Goal: Share content

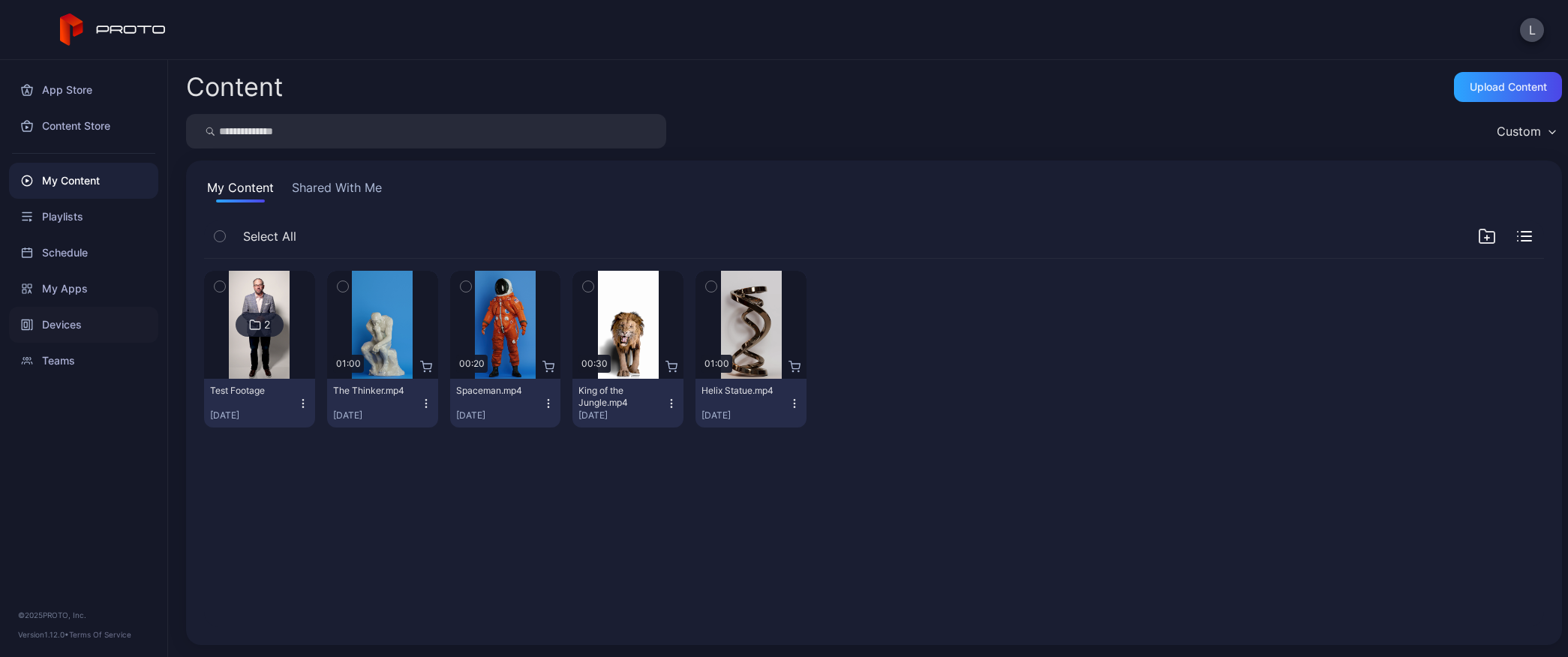
click at [69, 318] on div "Devices" at bounding box center [83, 325] width 149 height 36
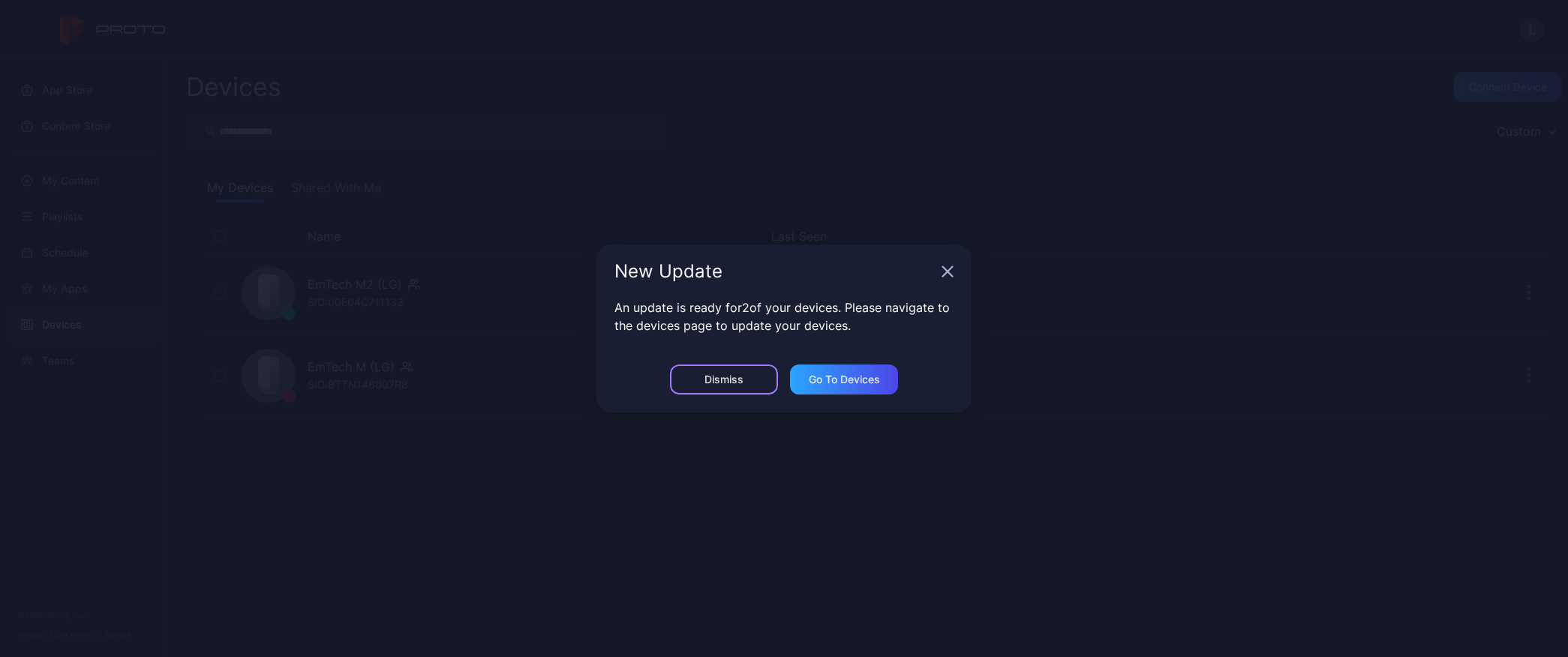
click at [742, 382] on div "Dismiss" at bounding box center [724, 380] width 39 height 12
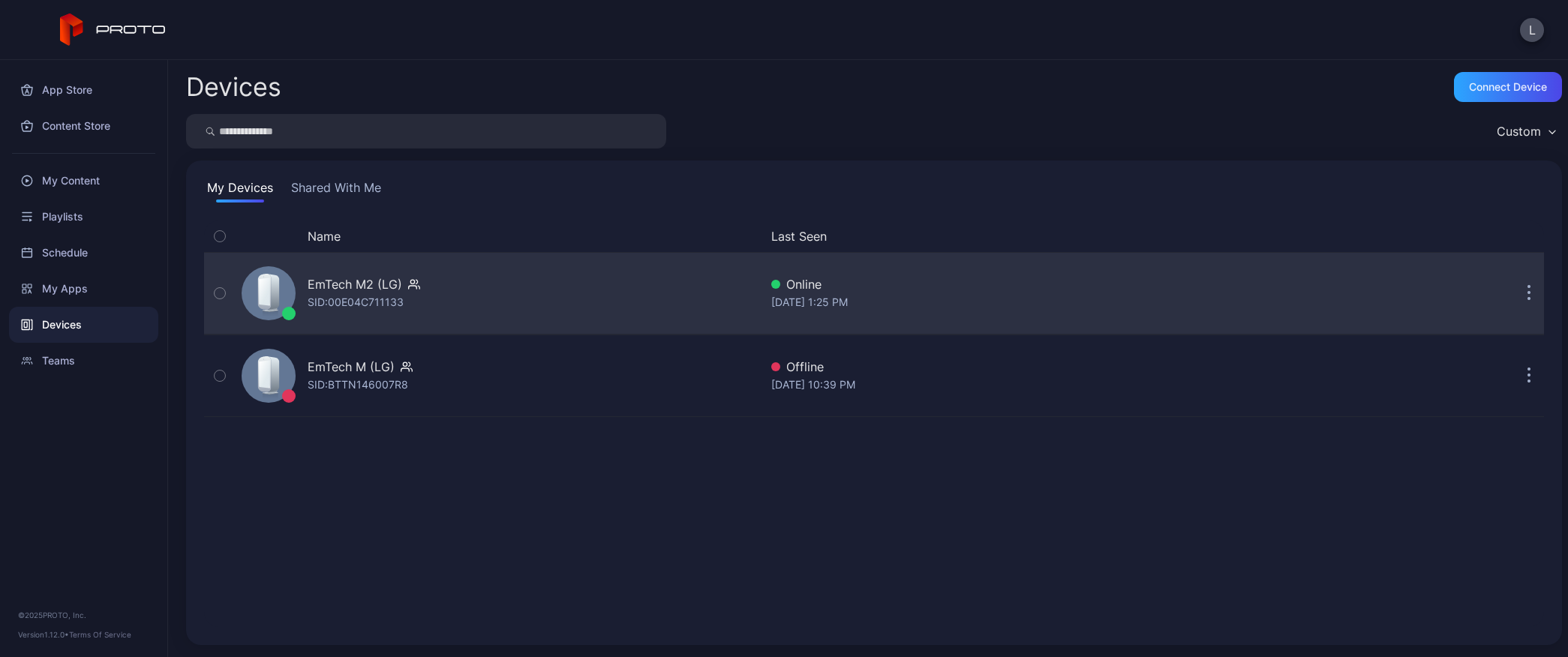
click at [1514, 290] on button "button" at bounding box center [1529, 293] width 30 height 30
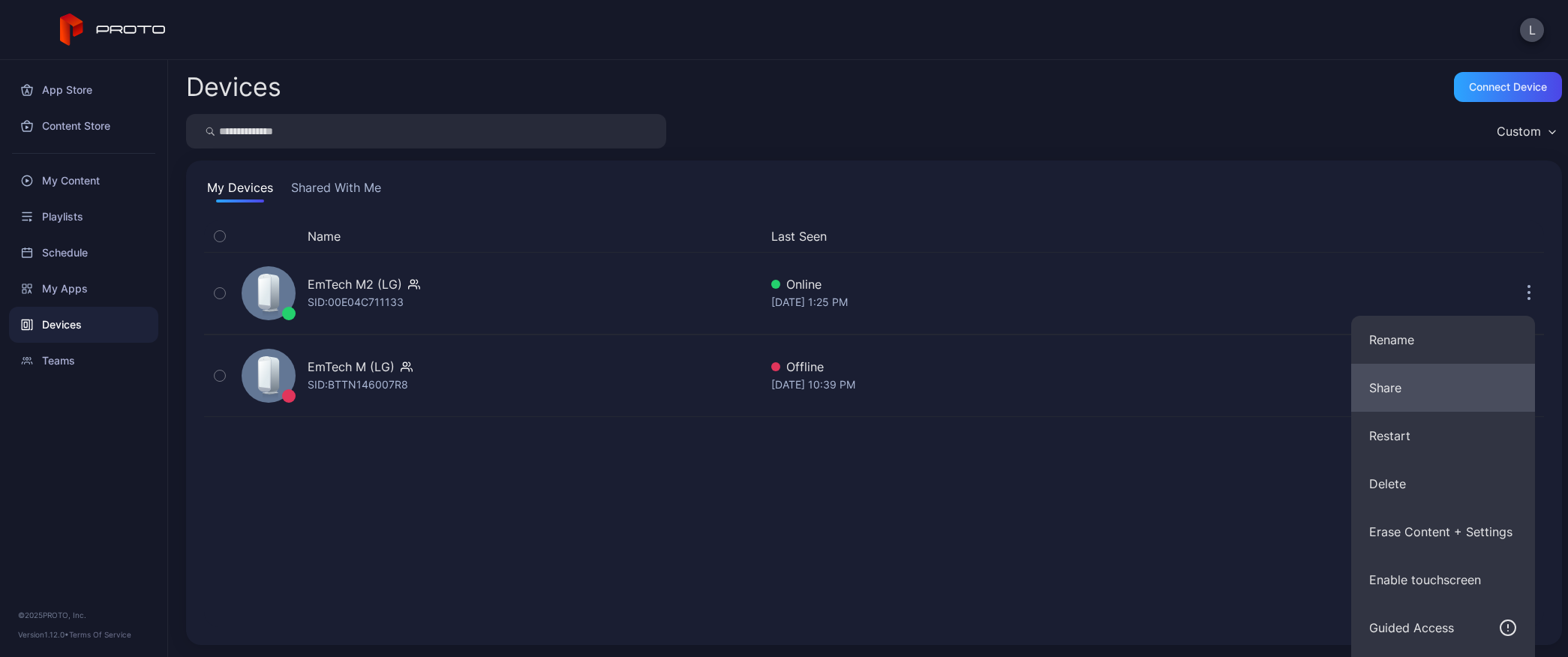
click at [1418, 393] on button "Share" at bounding box center [1442, 388] width 184 height 48
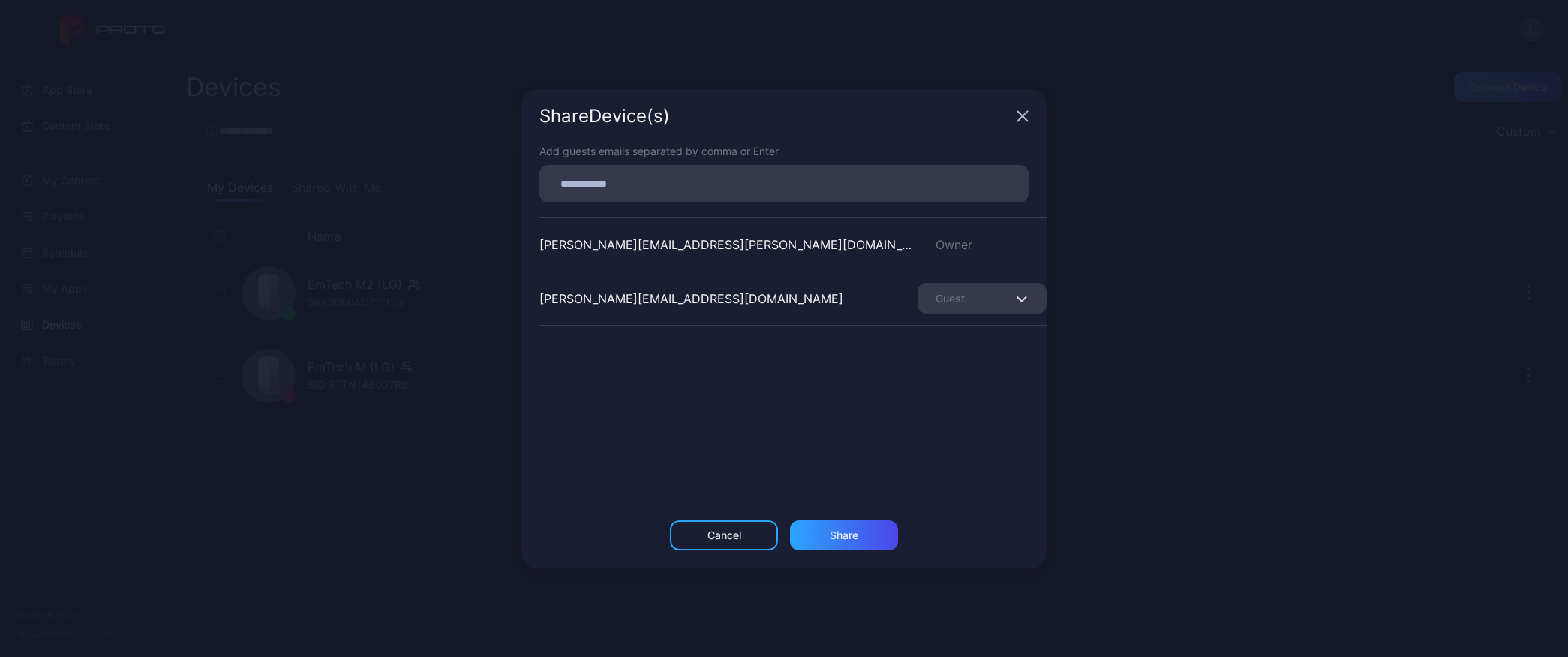
click at [1020, 109] on div "Share Device (s)" at bounding box center [784, 116] width 525 height 54
click at [1022, 121] on icon "button" at bounding box center [1022, 116] width 12 height 12
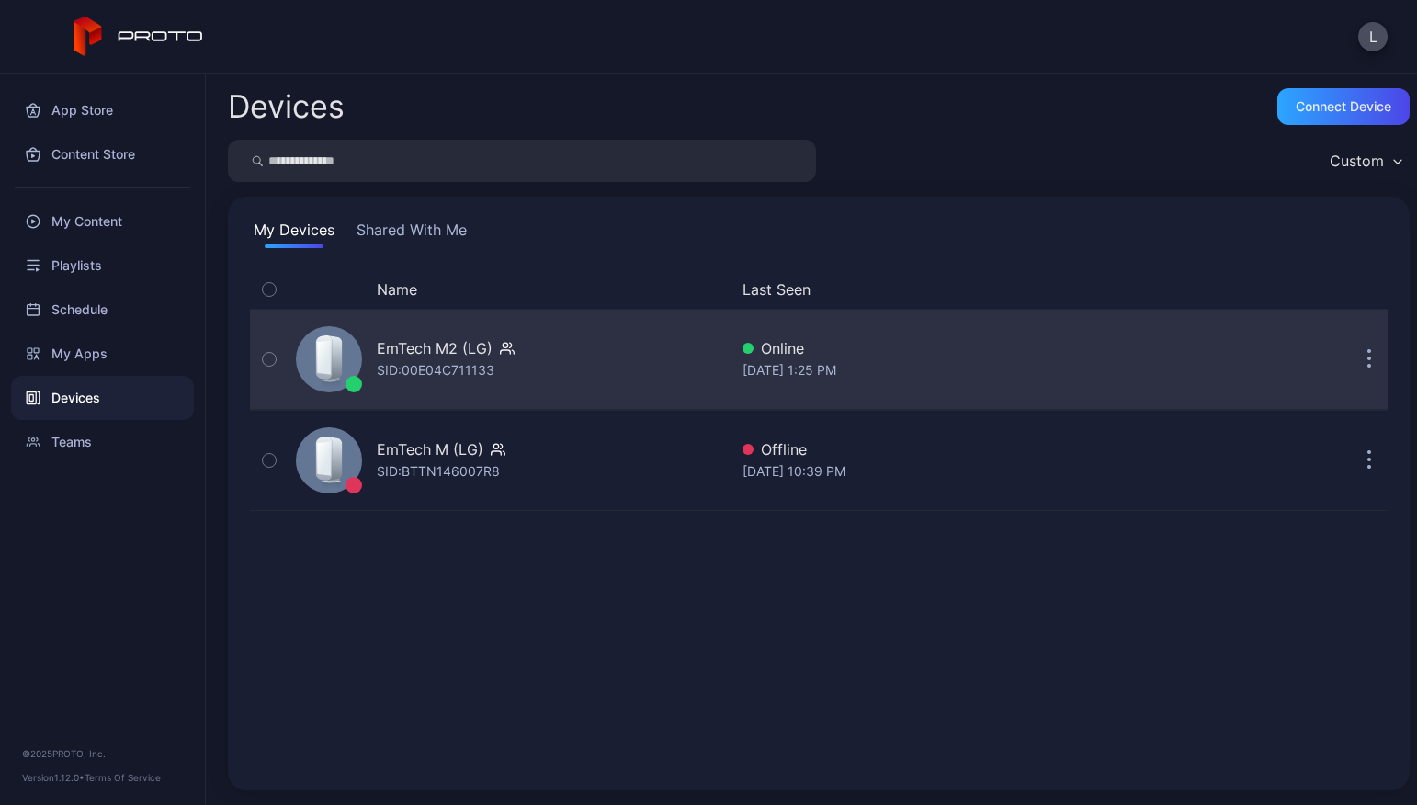
click at [1367, 355] on icon "button" at bounding box center [1369, 359] width 5 height 21
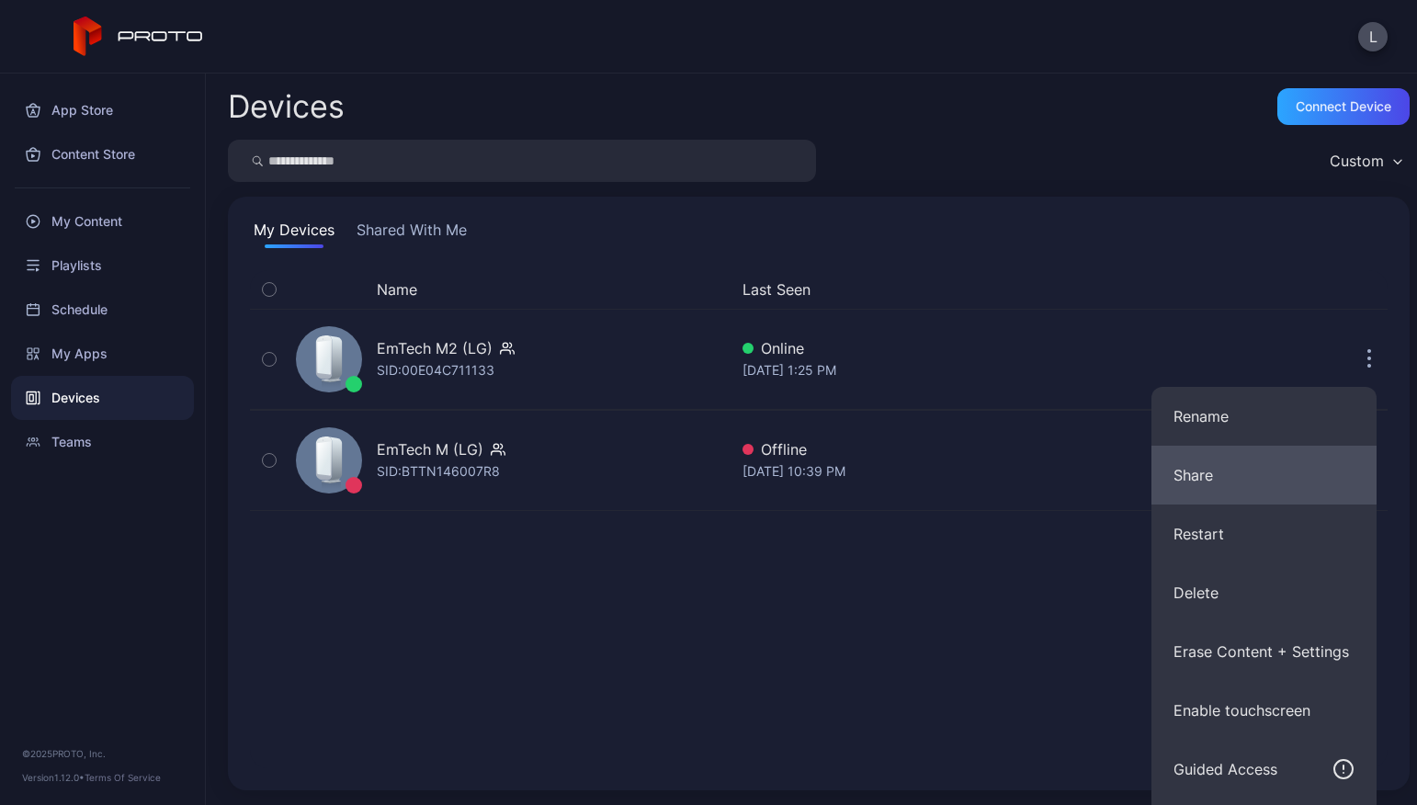
click at [1318, 483] on button "Share" at bounding box center [1264, 475] width 225 height 59
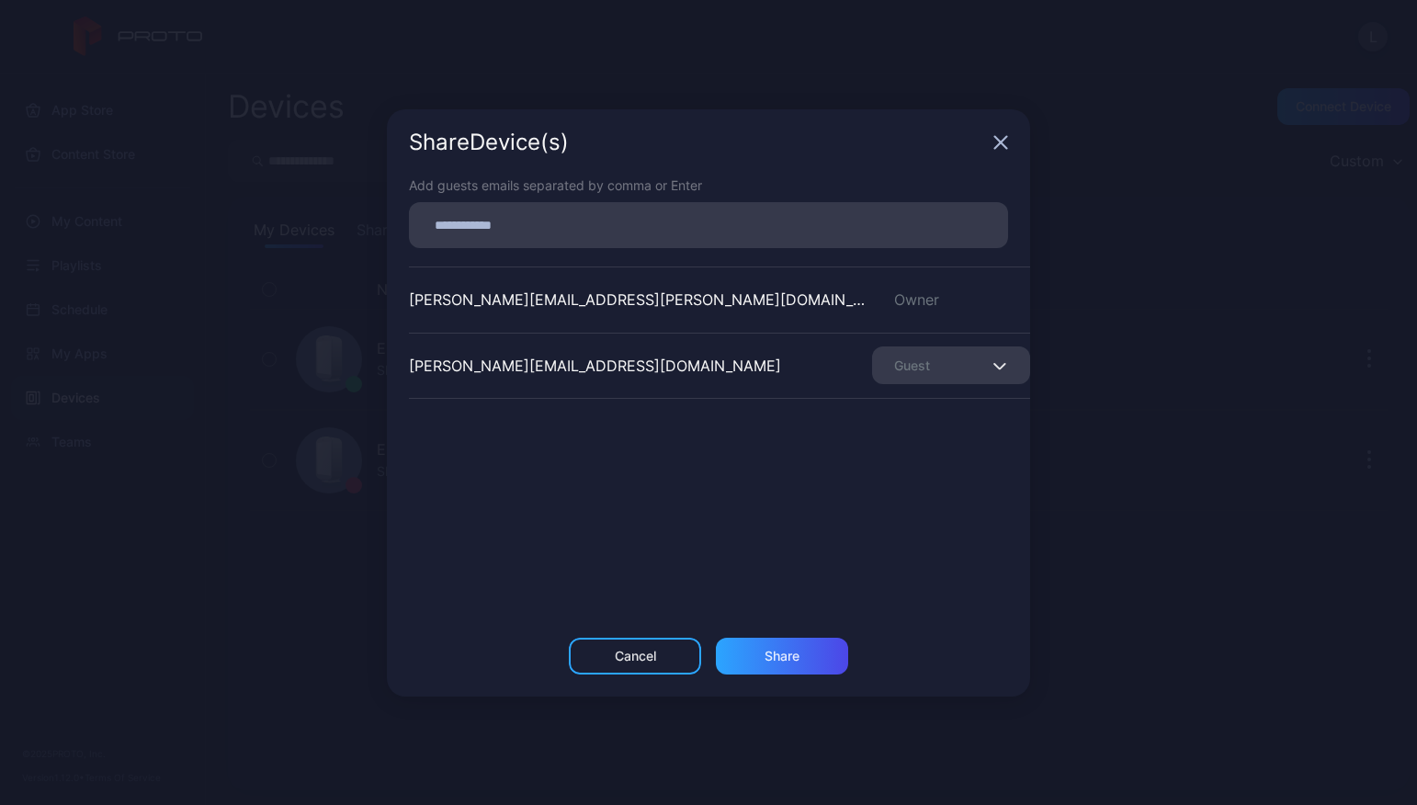
click at [997, 374] on div "Guest" at bounding box center [951, 365] width 158 height 38
click at [687, 471] on div "[PERSON_NAME][EMAIL_ADDRESS][PERSON_NAME][DOMAIN_NAME] Owner [PERSON_NAME][DOMA…" at bounding box center [719, 405] width 621 height 276
click at [607, 657] on div "Cancel" at bounding box center [635, 656] width 132 height 37
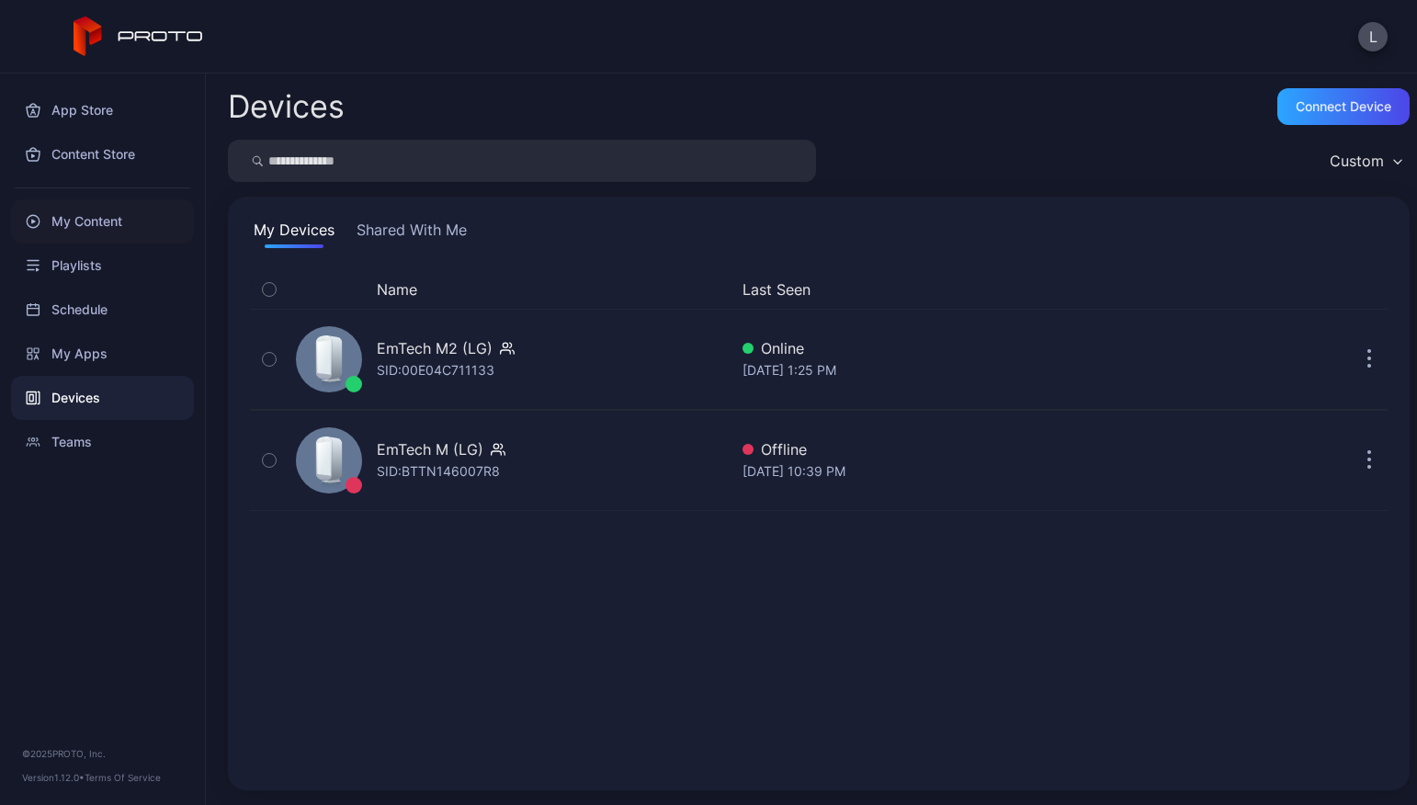
click at [98, 209] on div "My Content" at bounding box center [102, 221] width 183 height 44
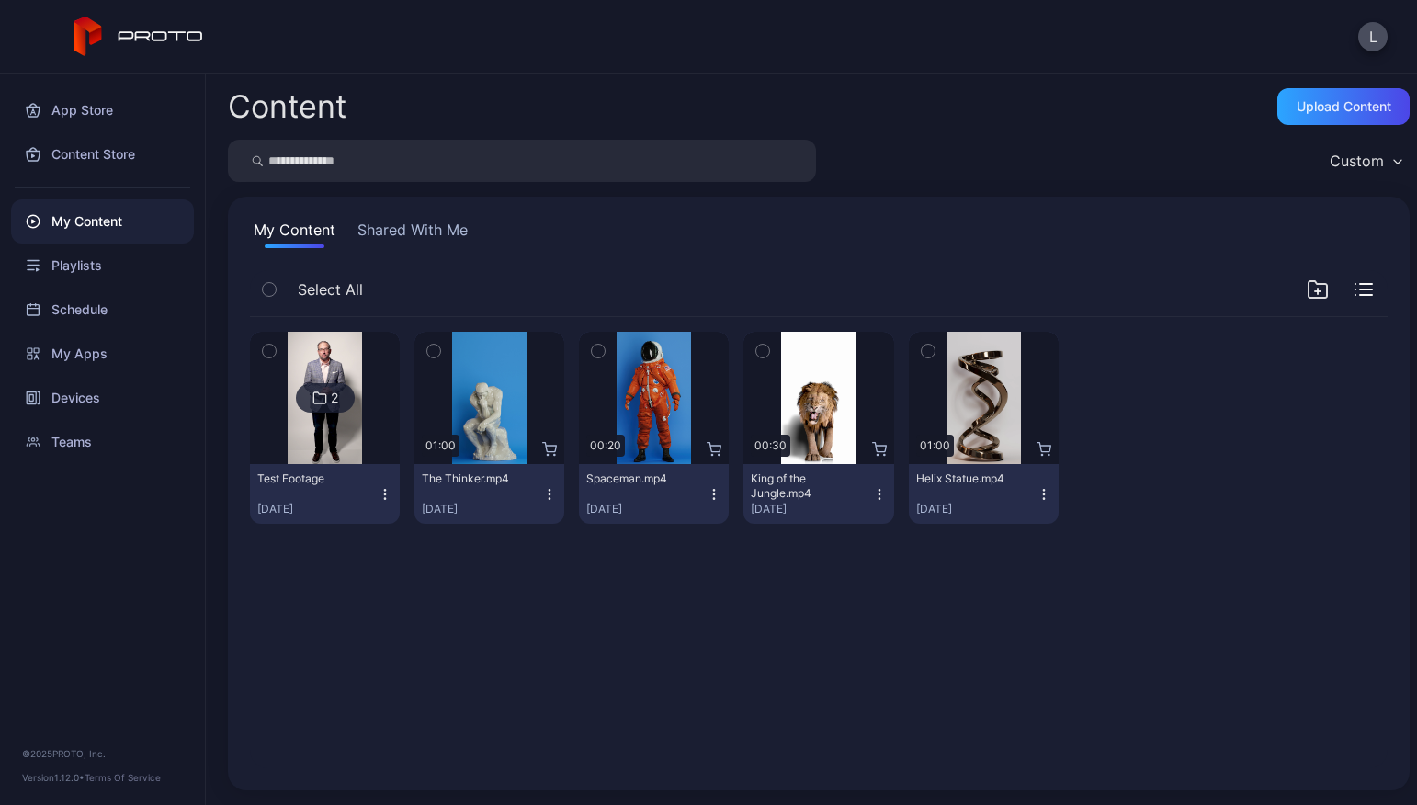
click at [383, 489] on icon "button" at bounding box center [385, 494] width 15 height 15
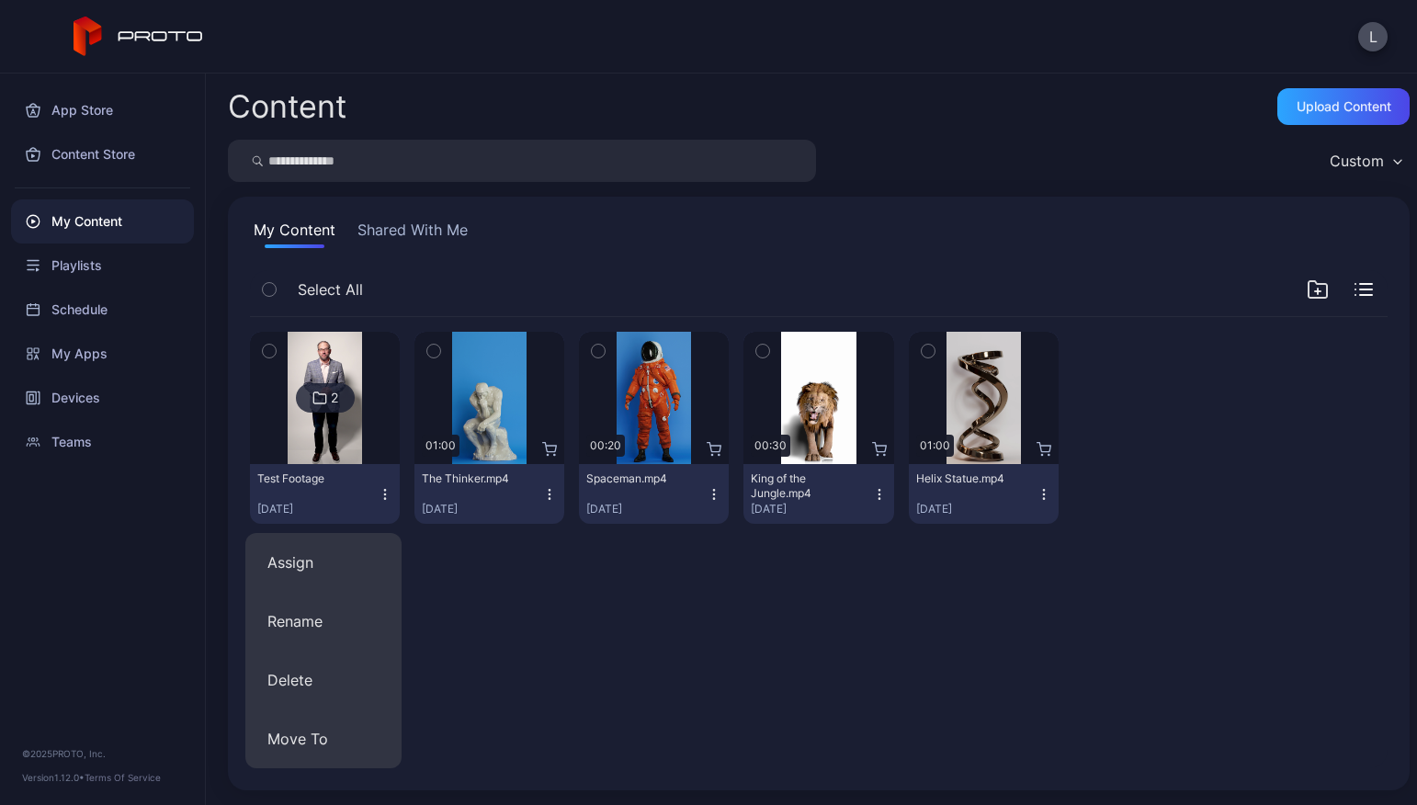
click at [578, 677] on div "2 Test Footage [DATE] Preview 01:00 The Thinker.mp4 [DATE] Preview 00:20 Spacem…" at bounding box center [818, 542] width 1167 height 481
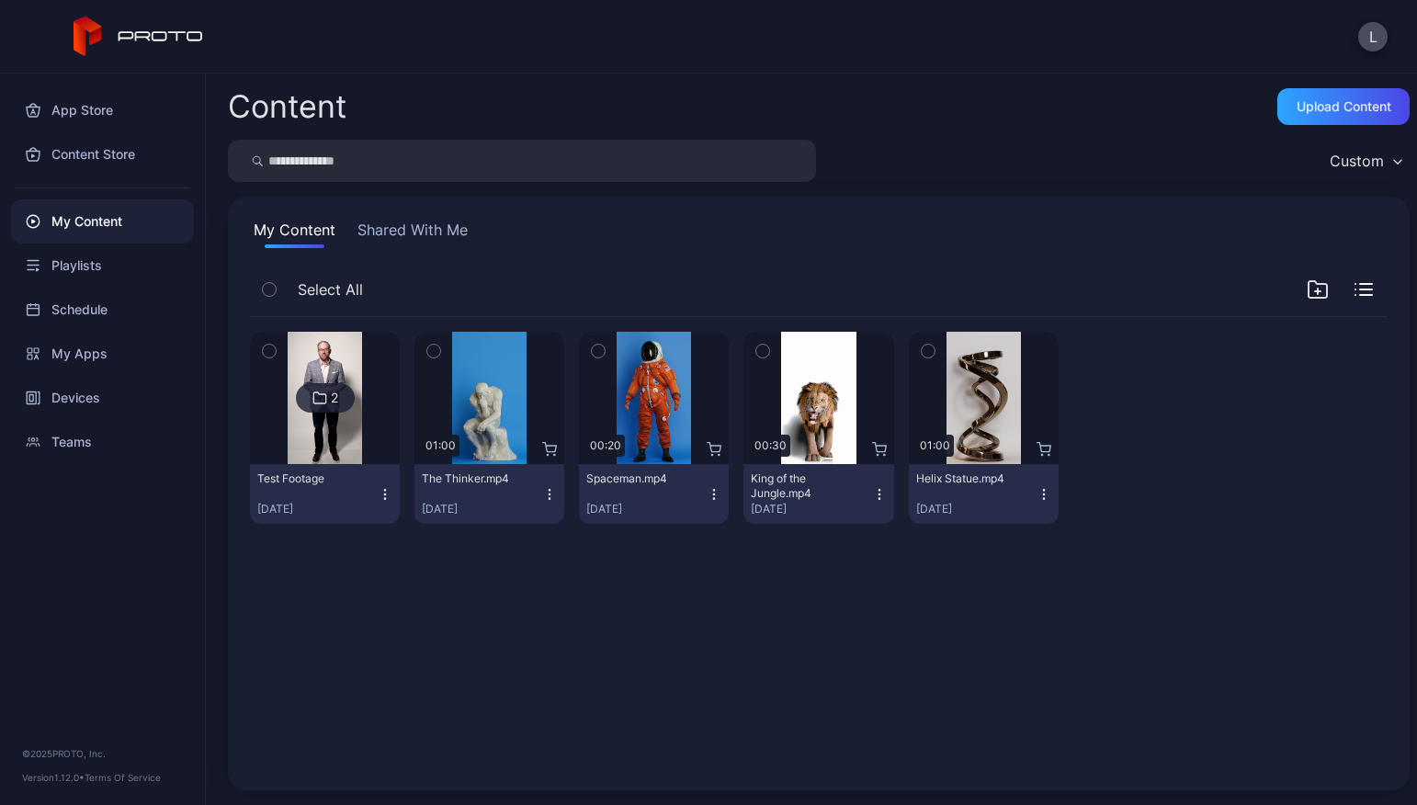
click at [335, 466] on button "Test Footage [DATE]" at bounding box center [325, 494] width 150 height 60
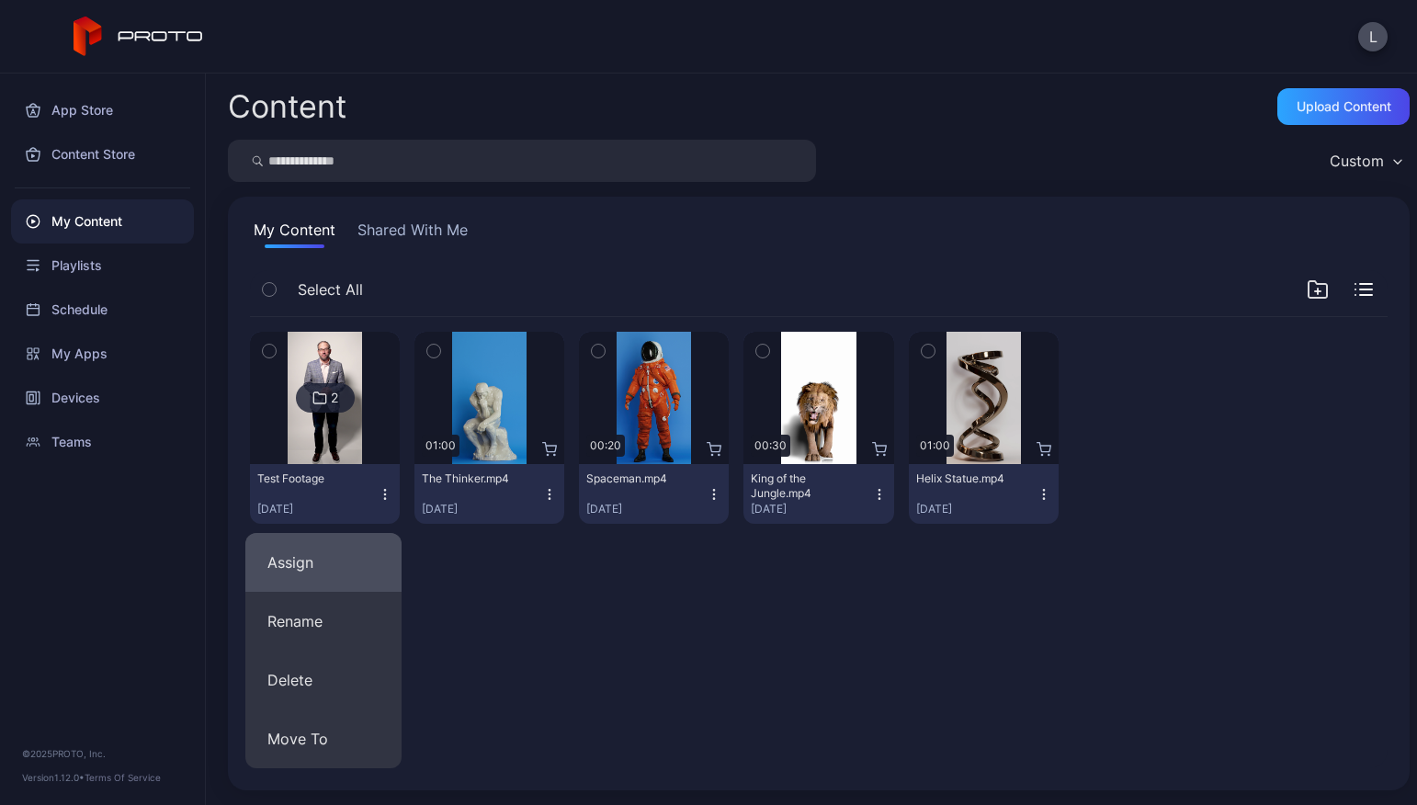
click at [315, 551] on button "Assign" at bounding box center [323, 562] width 156 height 59
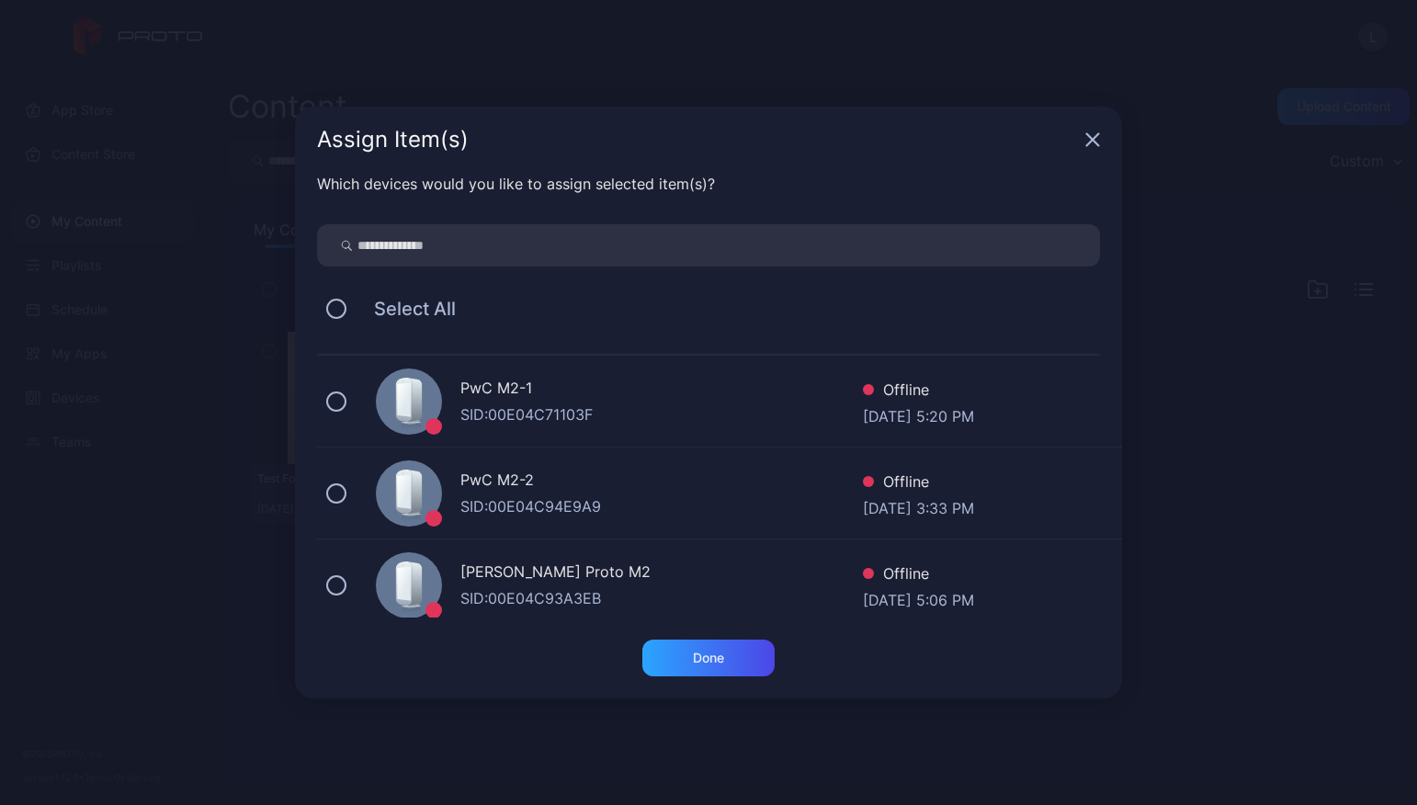
click at [1099, 125] on div "Assign Item(s)" at bounding box center [708, 140] width 827 height 66
click at [1096, 139] on icon "button" at bounding box center [1092, 139] width 15 height 15
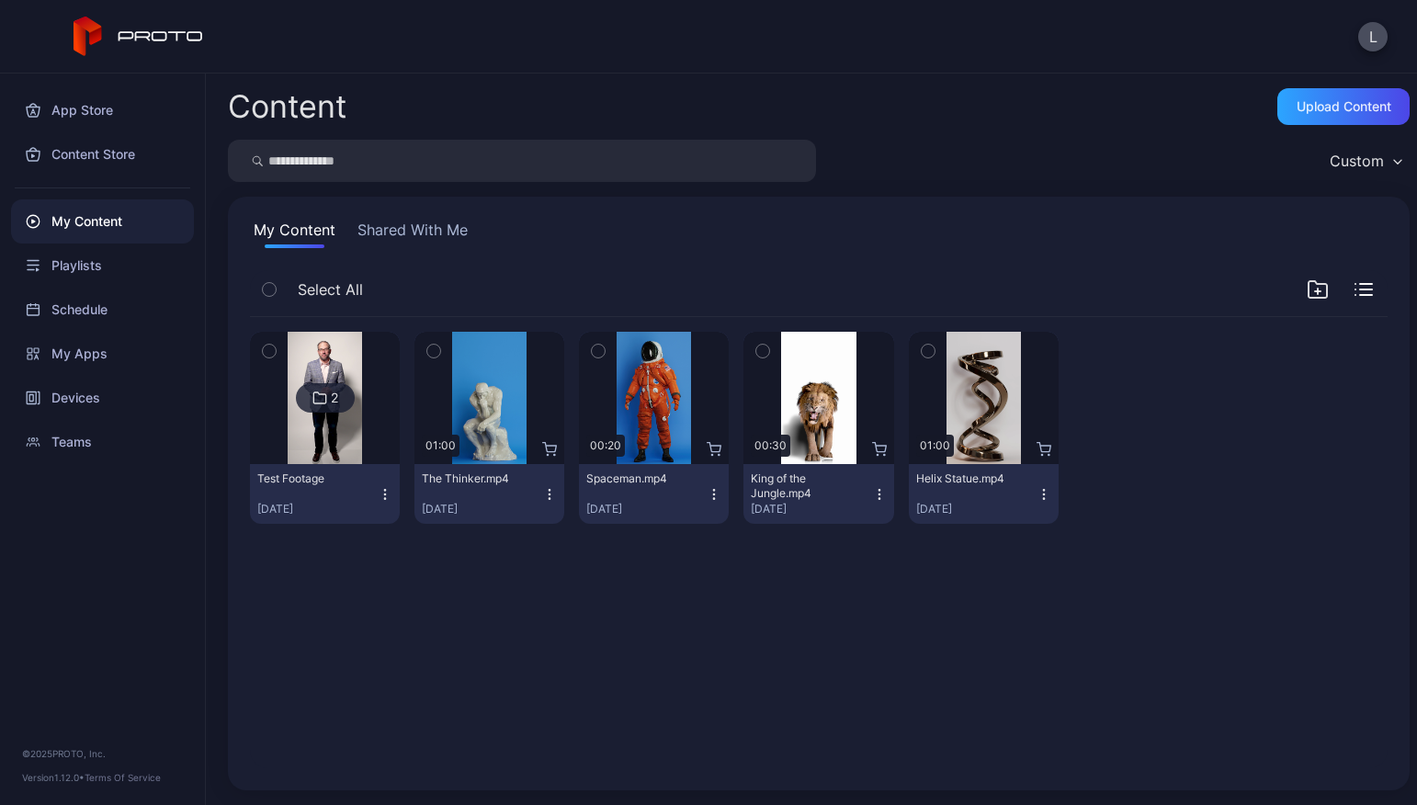
drag, startPoint x: 1038, startPoint y: 698, endPoint x: 952, endPoint y: 518, distance: 198.9
click at [1040, 693] on div "2 Test Footage [DATE] Preview 01:00 The Thinker.mp4 [DATE] Preview 00:20 Spacem…" at bounding box center [818, 542] width 1167 height 481
click at [317, 461] on img at bounding box center [325, 398] width 74 height 132
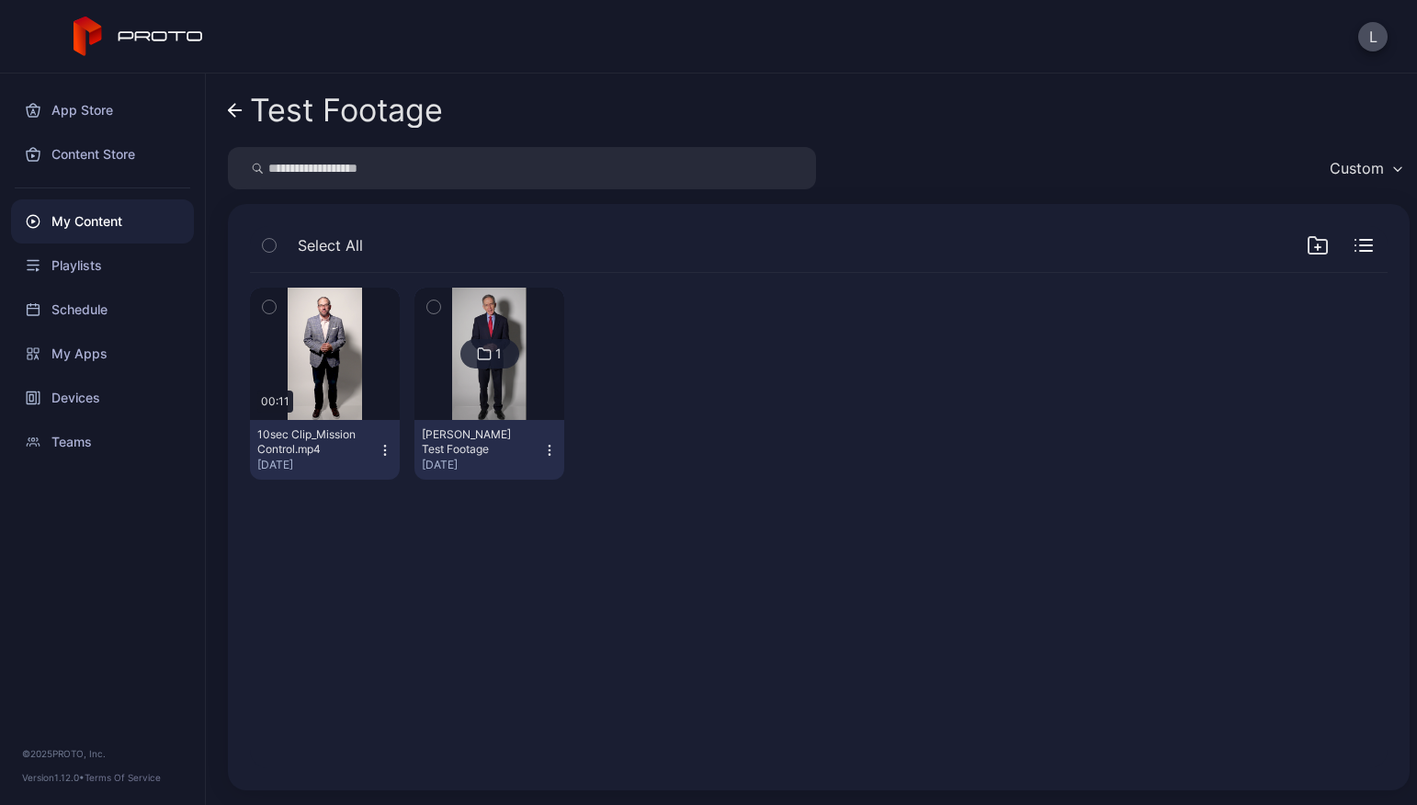
click at [129, 223] on div "My Content" at bounding box center [102, 221] width 183 height 44
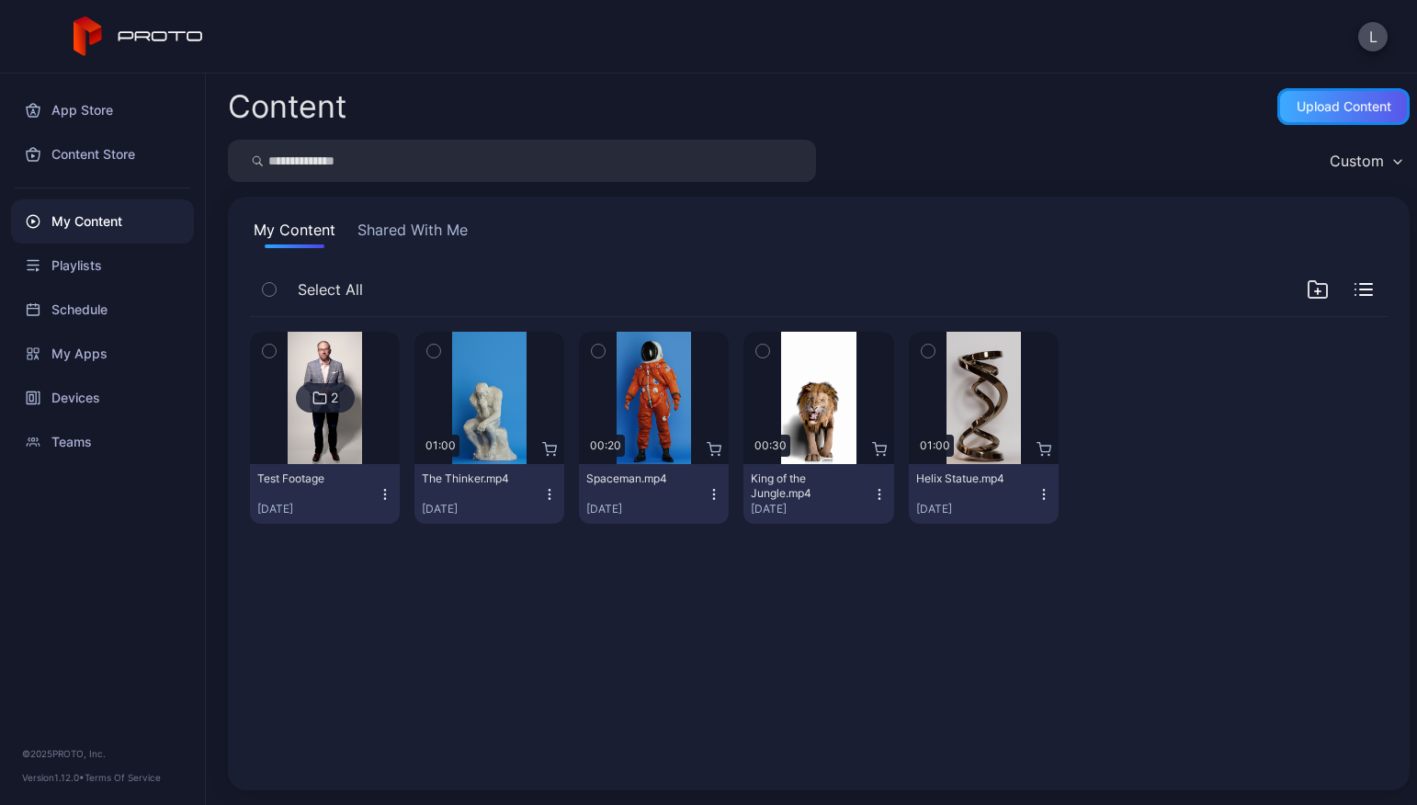
click at [1354, 100] on div "Upload Content" at bounding box center [1344, 106] width 95 height 15
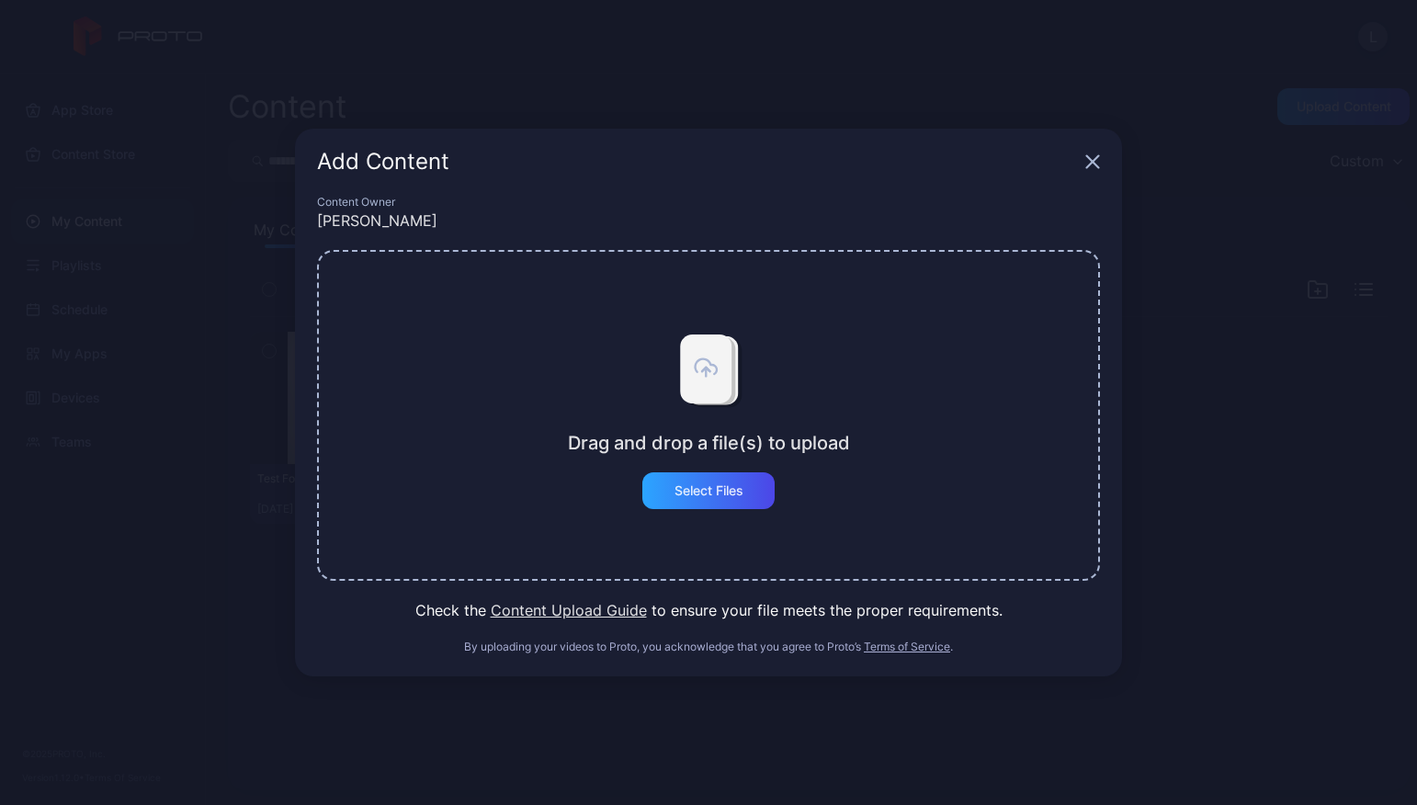
click at [1090, 160] on icon "button" at bounding box center [1092, 161] width 15 height 15
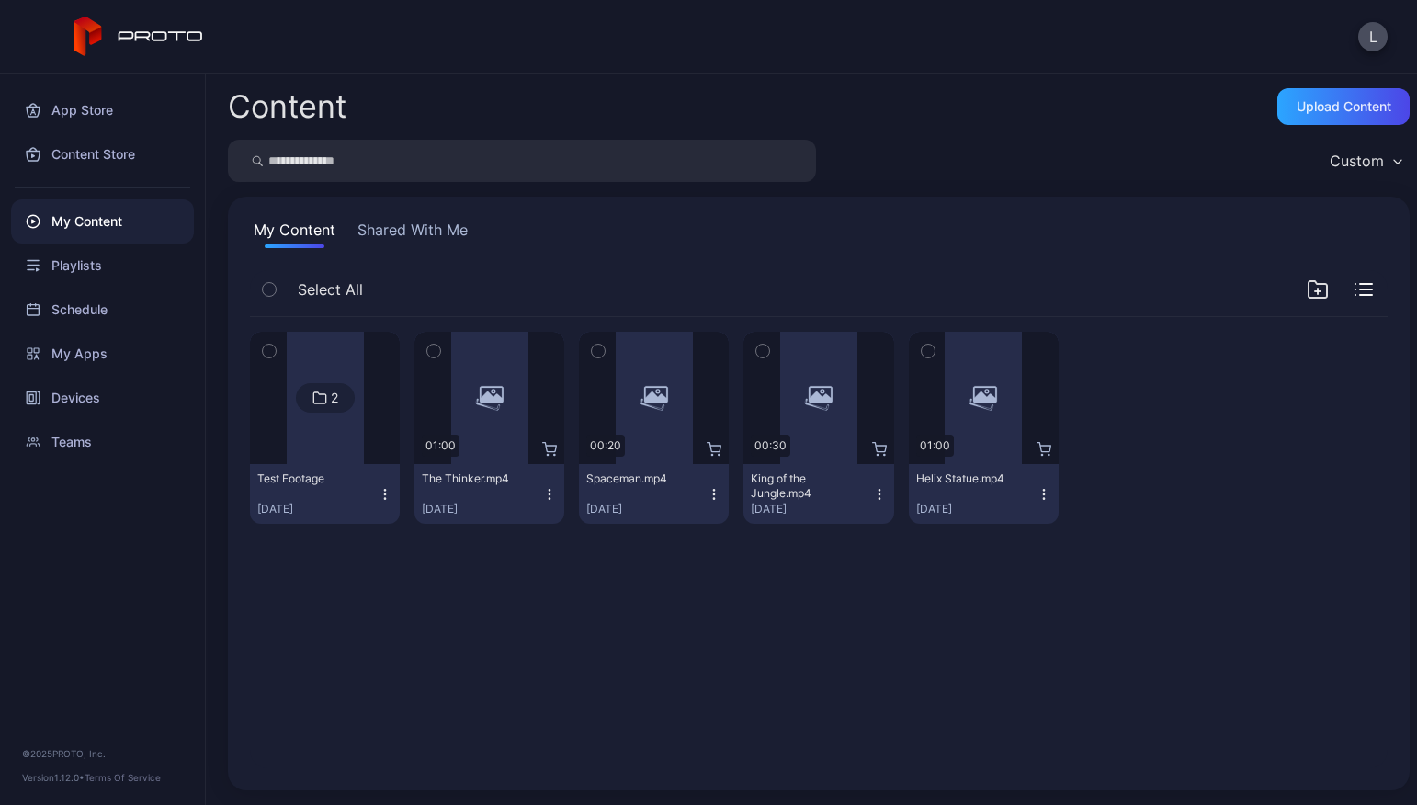
click at [1198, 528] on div "2 Test Footage [DATE] Preview 01:00 The Thinker.mp4 [DATE] Preview 00:20 Spacem…" at bounding box center [819, 427] width 1138 height 221
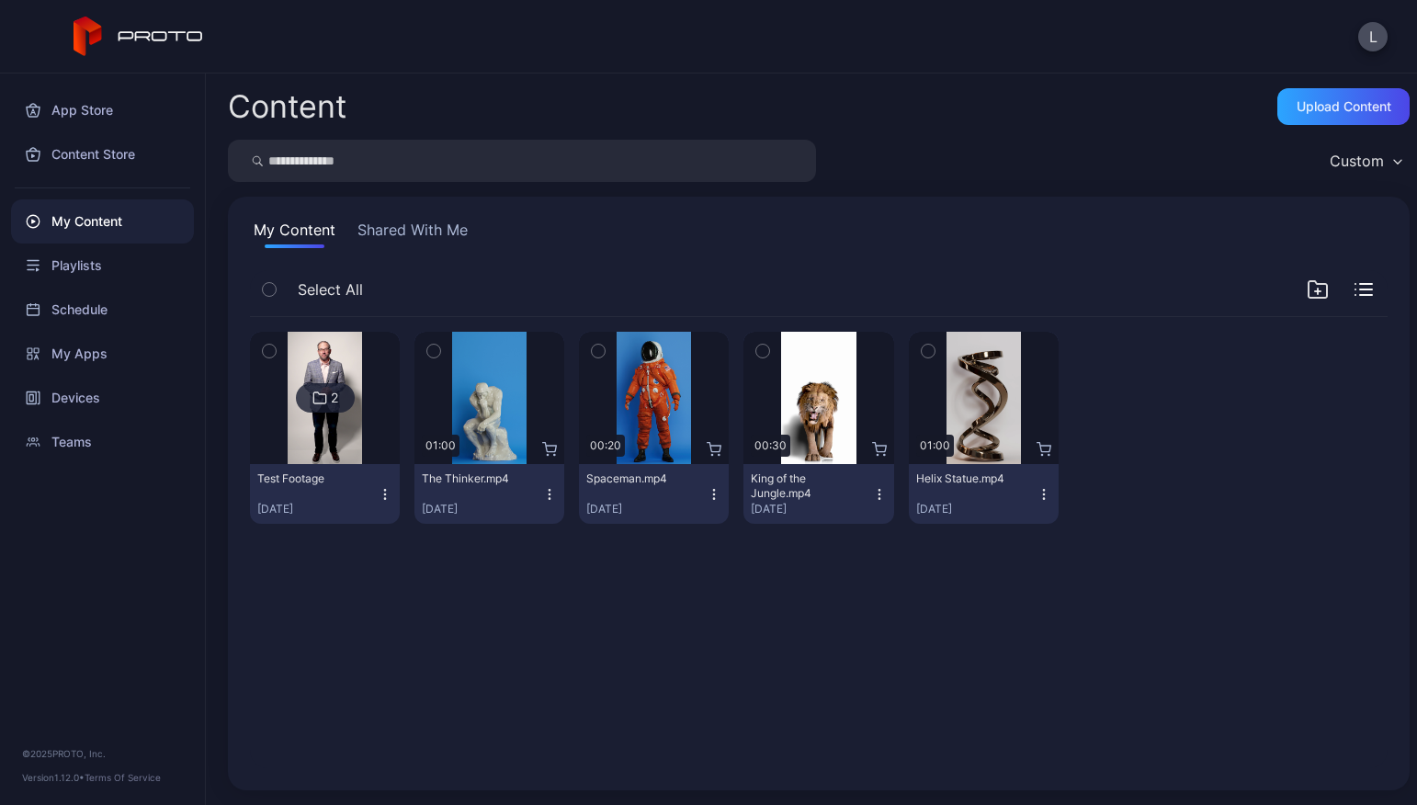
click at [330, 451] on img at bounding box center [325, 398] width 74 height 132
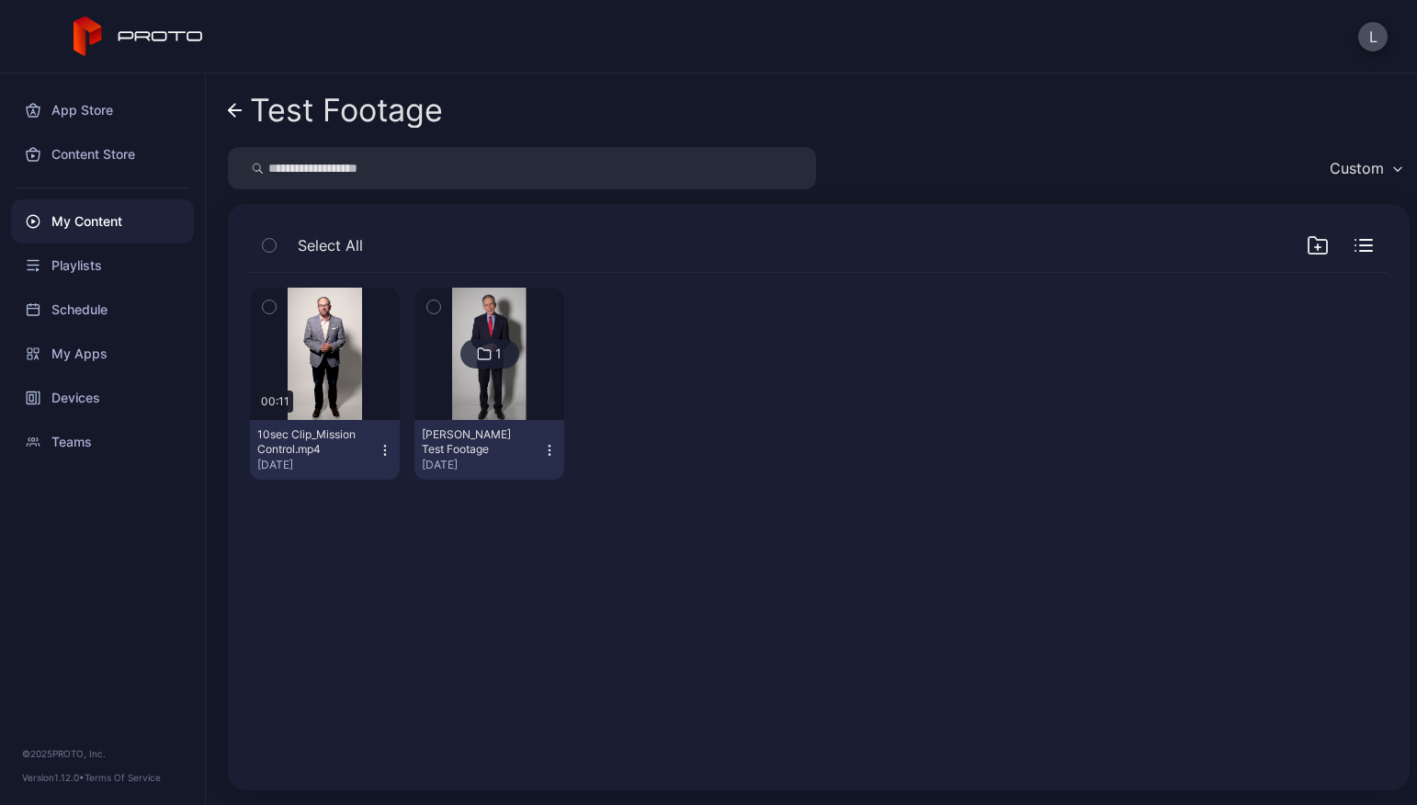
click at [643, 392] on div at bounding box center [654, 384] width 150 height 192
